Goal: Entertainment & Leisure: Consume media (video, audio)

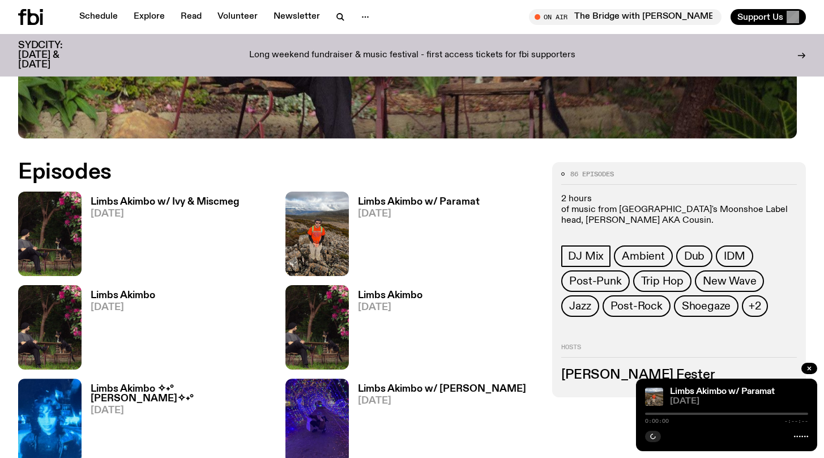
scroll to position [352, 0]
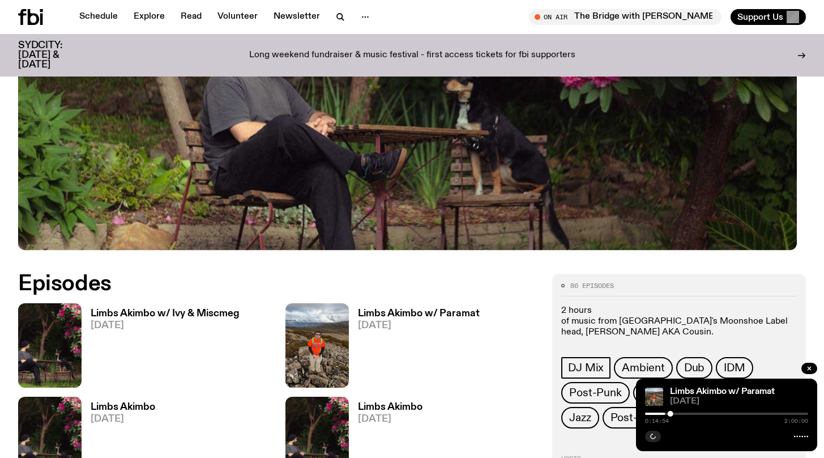
click at [202, 318] on h3 "Limbs Akimbo w/ Ivy & Miscmeg" at bounding box center [165, 314] width 149 height 10
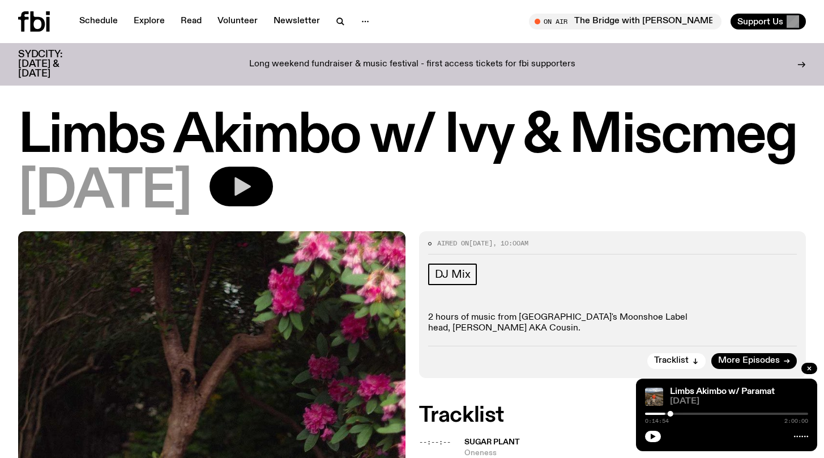
click at [273, 192] on button "button" at bounding box center [241, 187] width 63 height 40
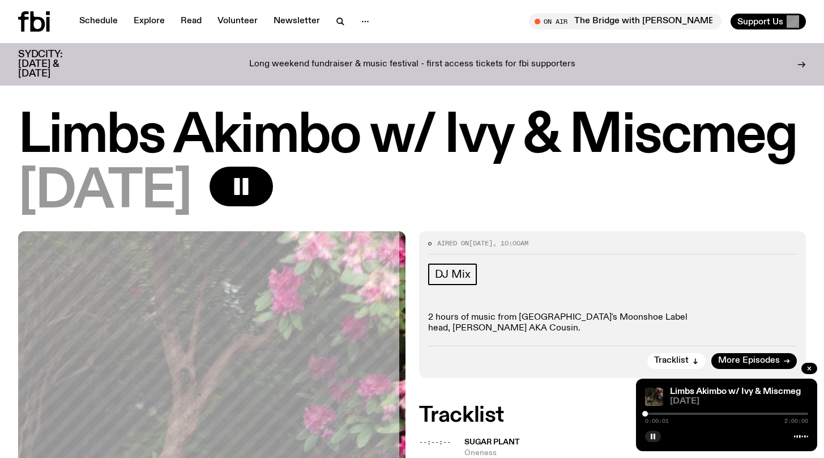
click at [645, 412] on div at bounding box center [726, 413] width 163 height 2
